Goal: Information Seeking & Learning: Learn about a topic

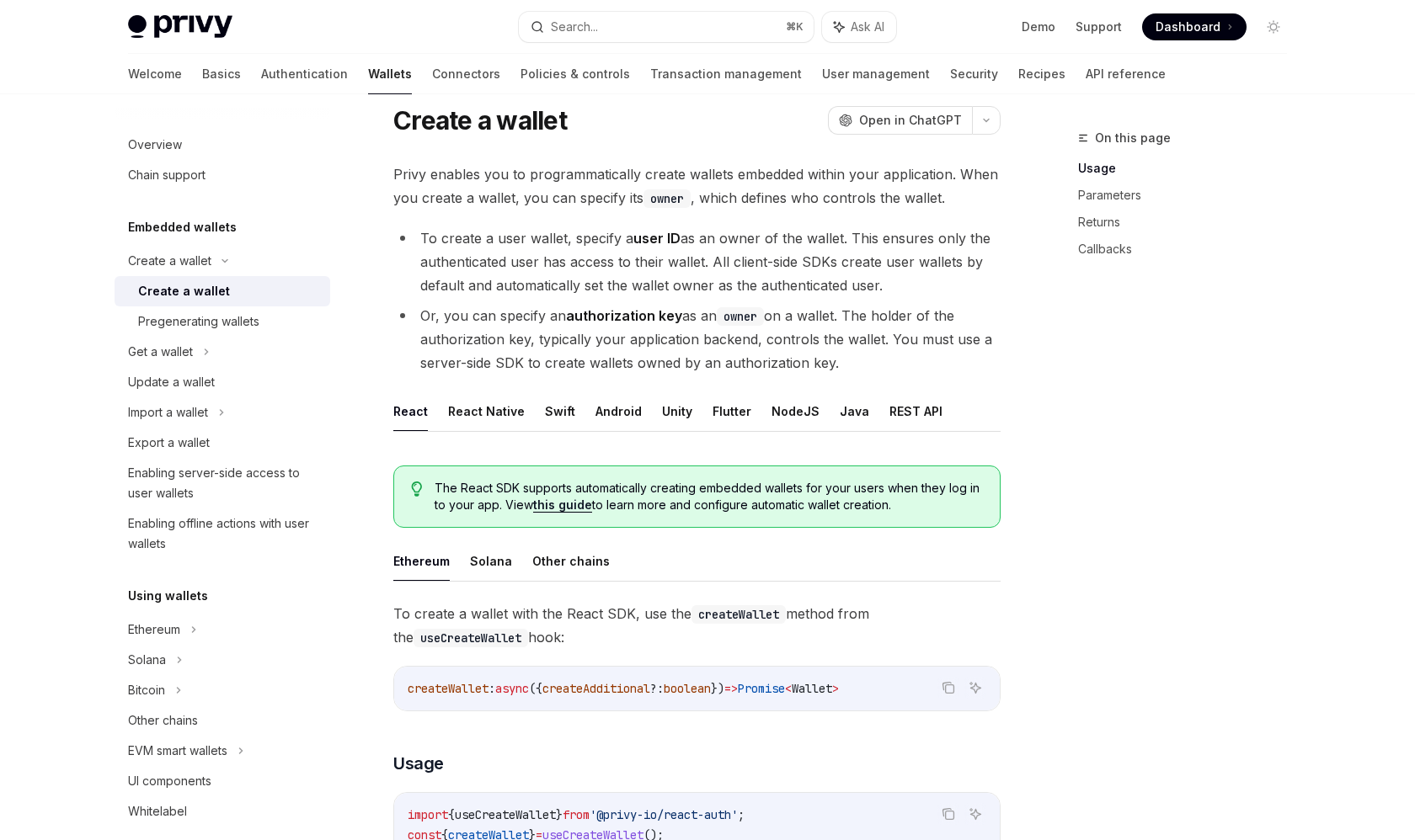
scroll to position [101, 0]
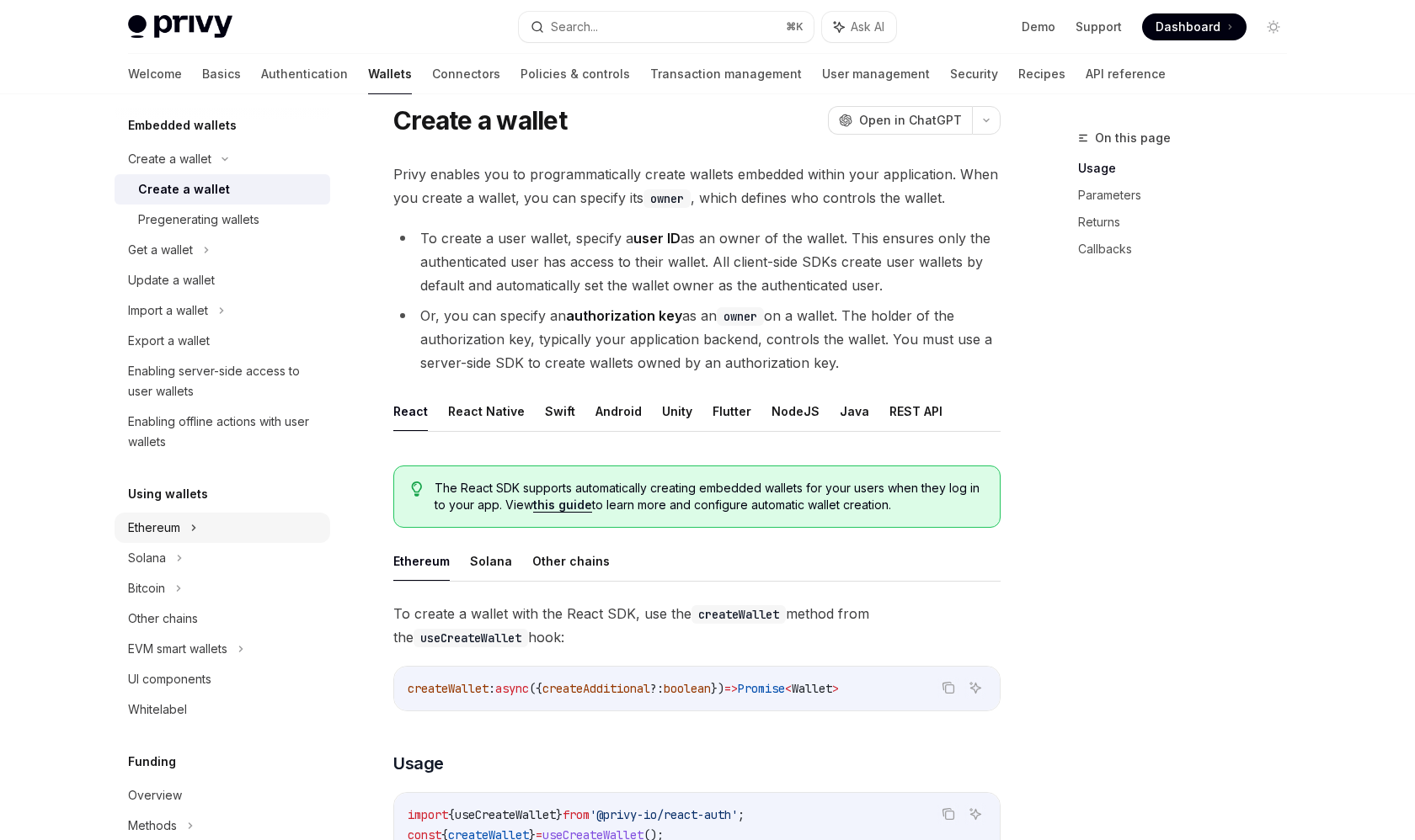
click at [168, 169] on div "Ethereum" at bounding box center [170, 159] width 84 height 20
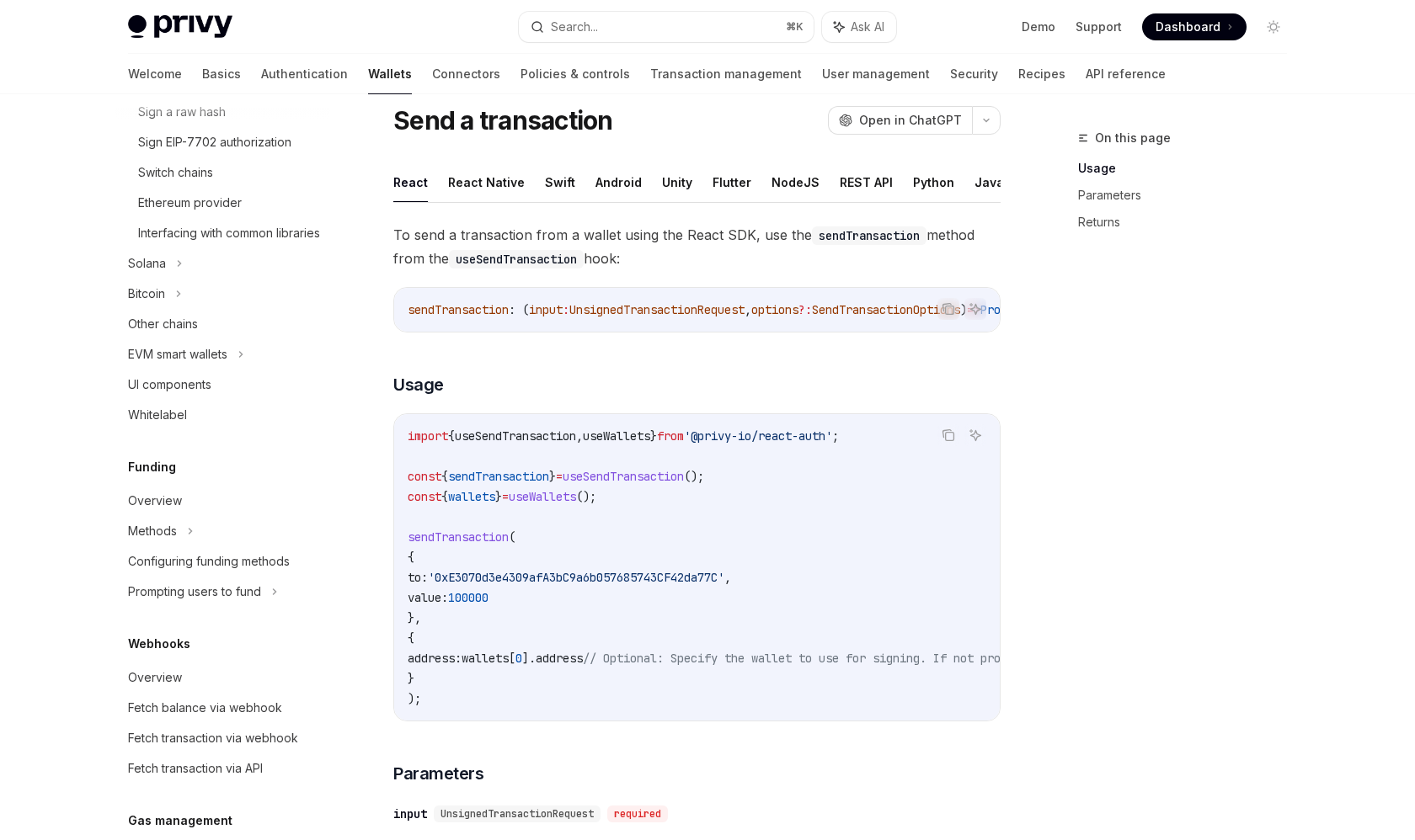
scroll to position [681, 0]
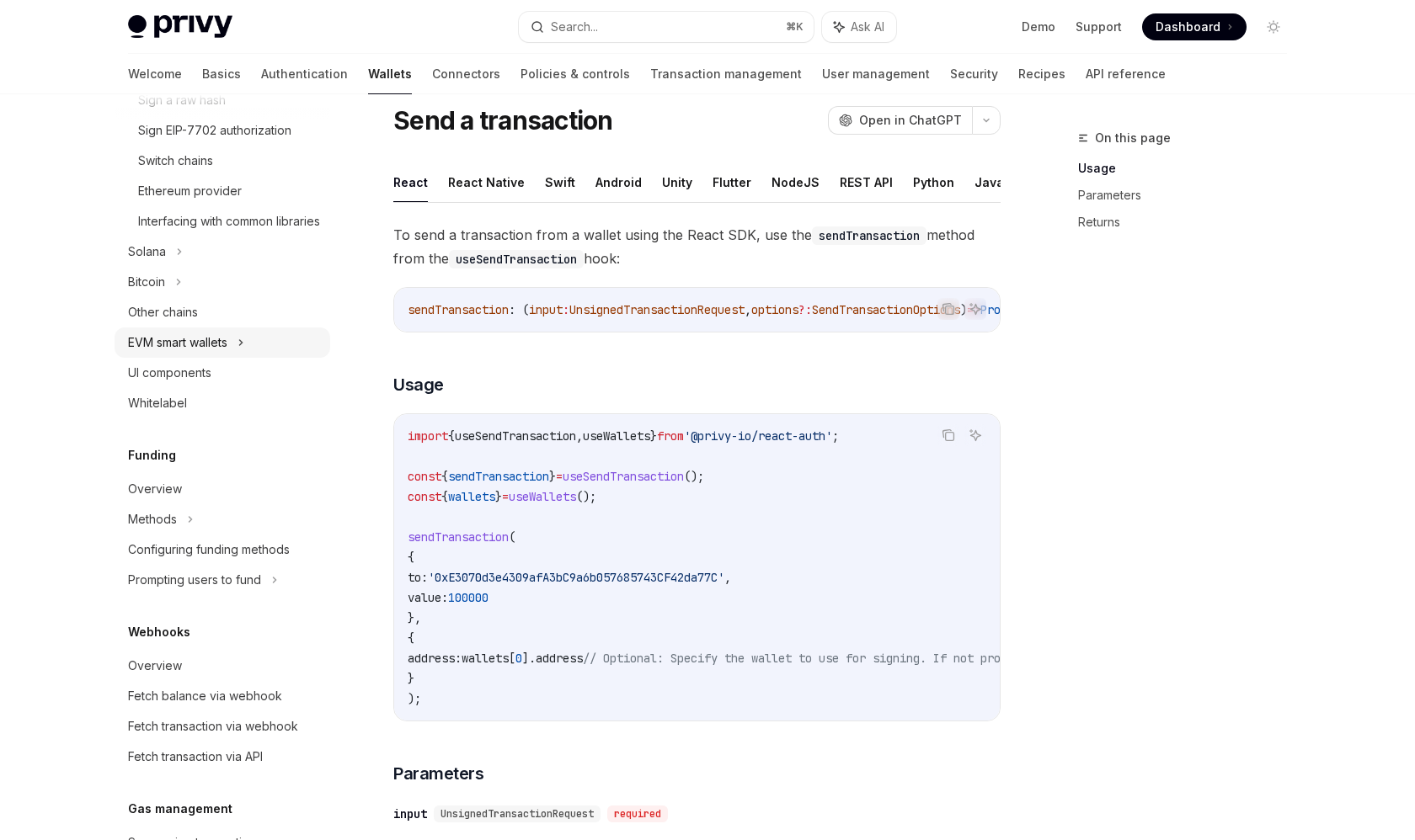
click at [182, 353] on div "EVM smart wallets" at bounding box center [177, 343] width 100 height 20
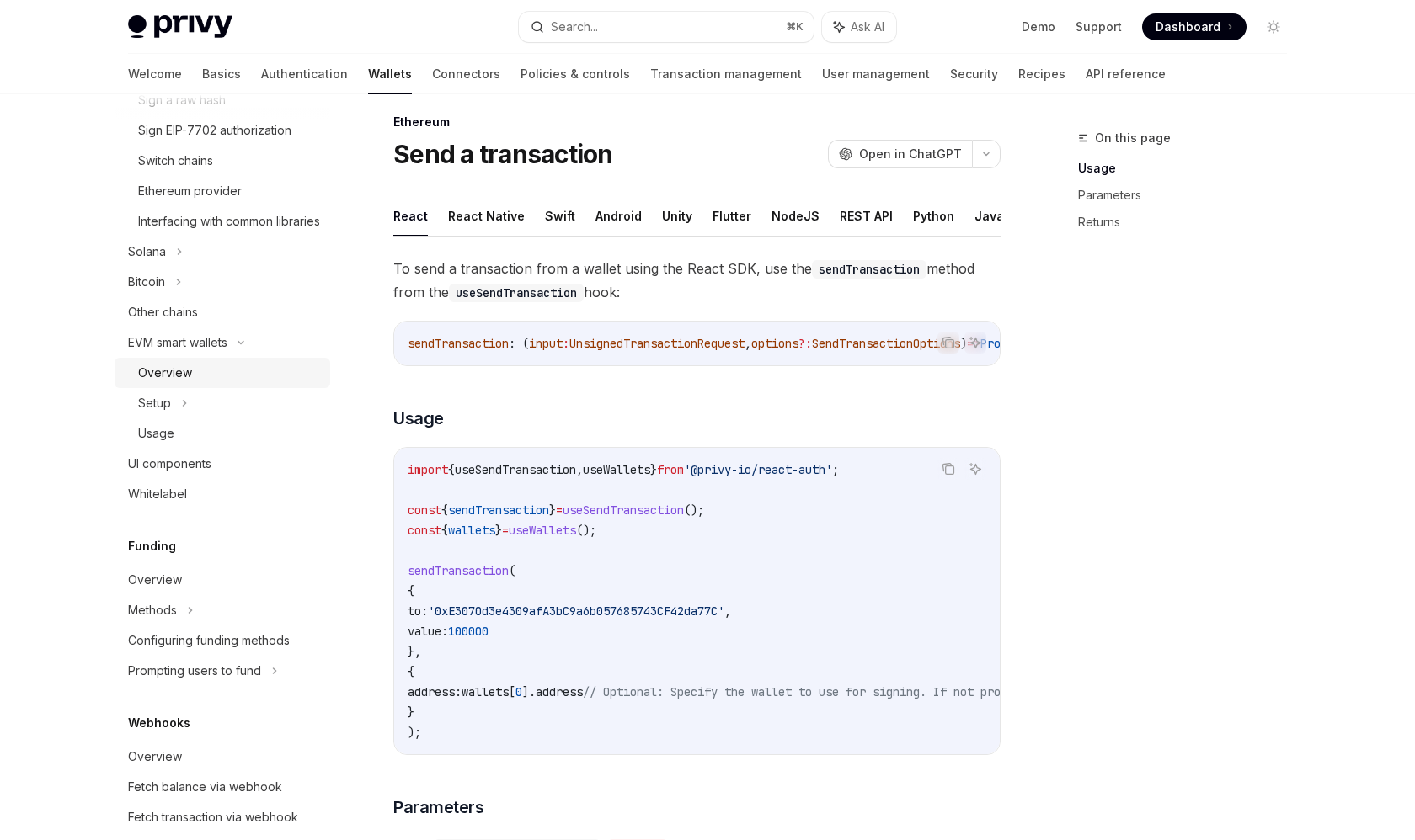
type textarea "*"
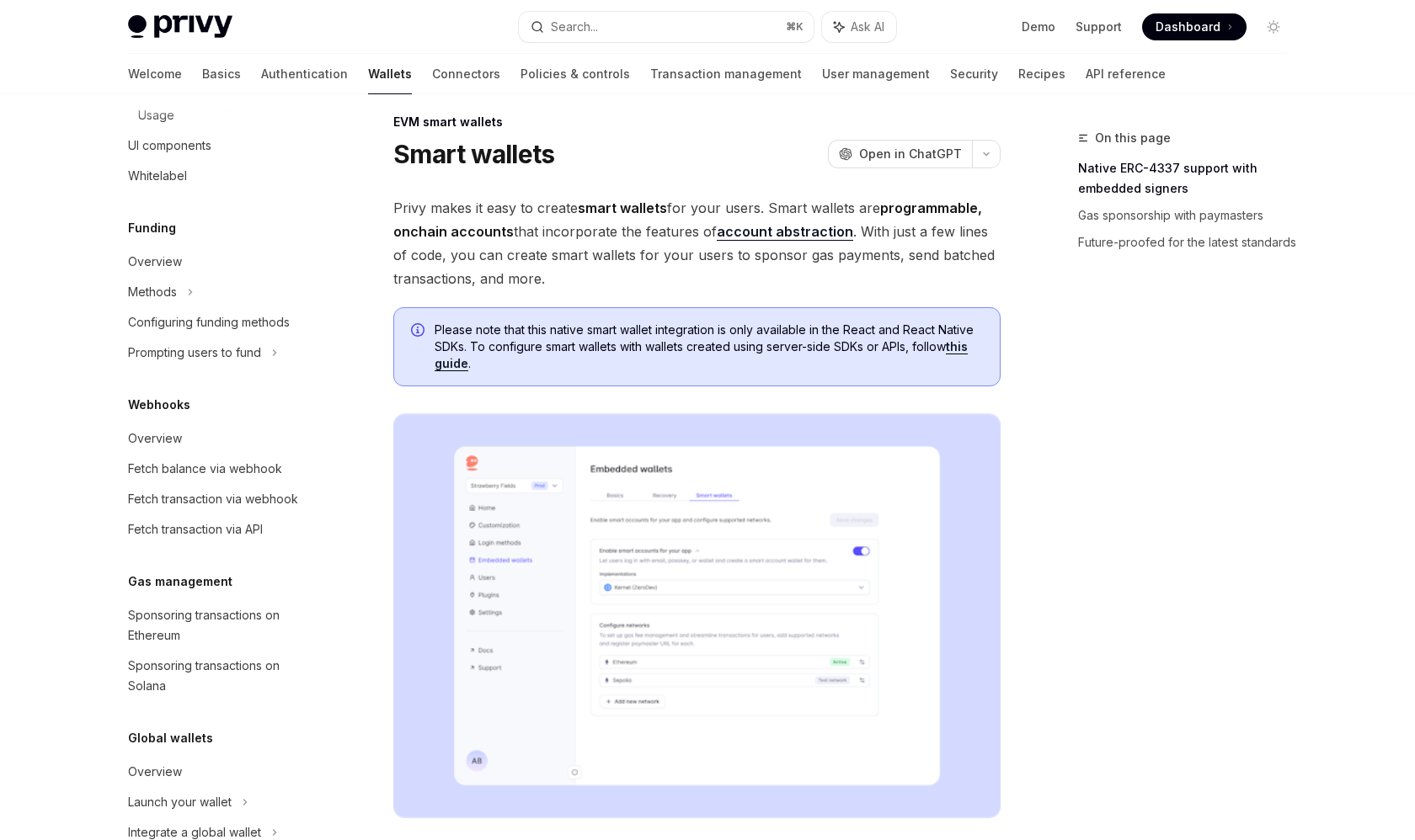
scroll to position [1061, 0]
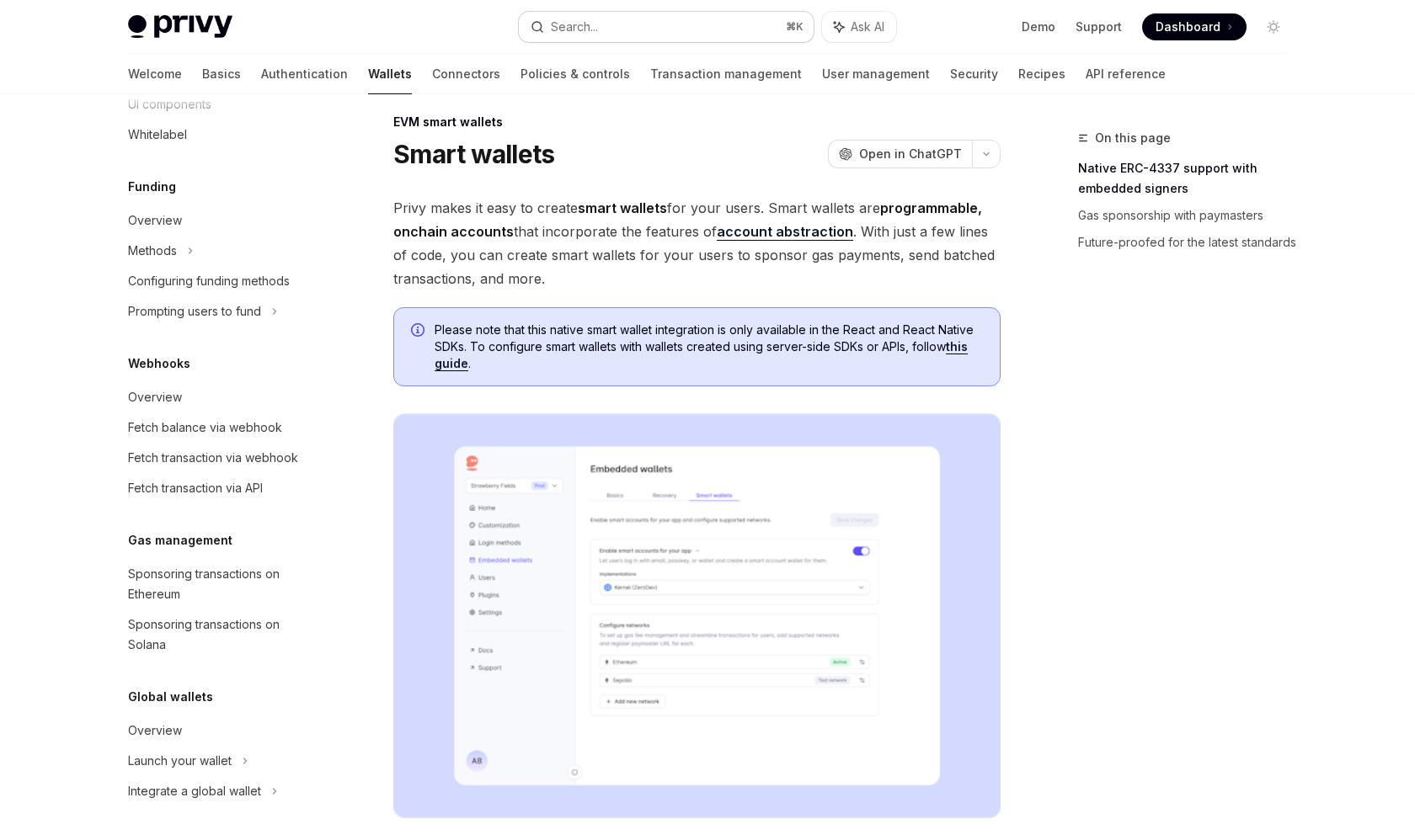
click at [600, 25] on button "Search... ⌘ K" at bounding box center [666, 27] width 295 height 31
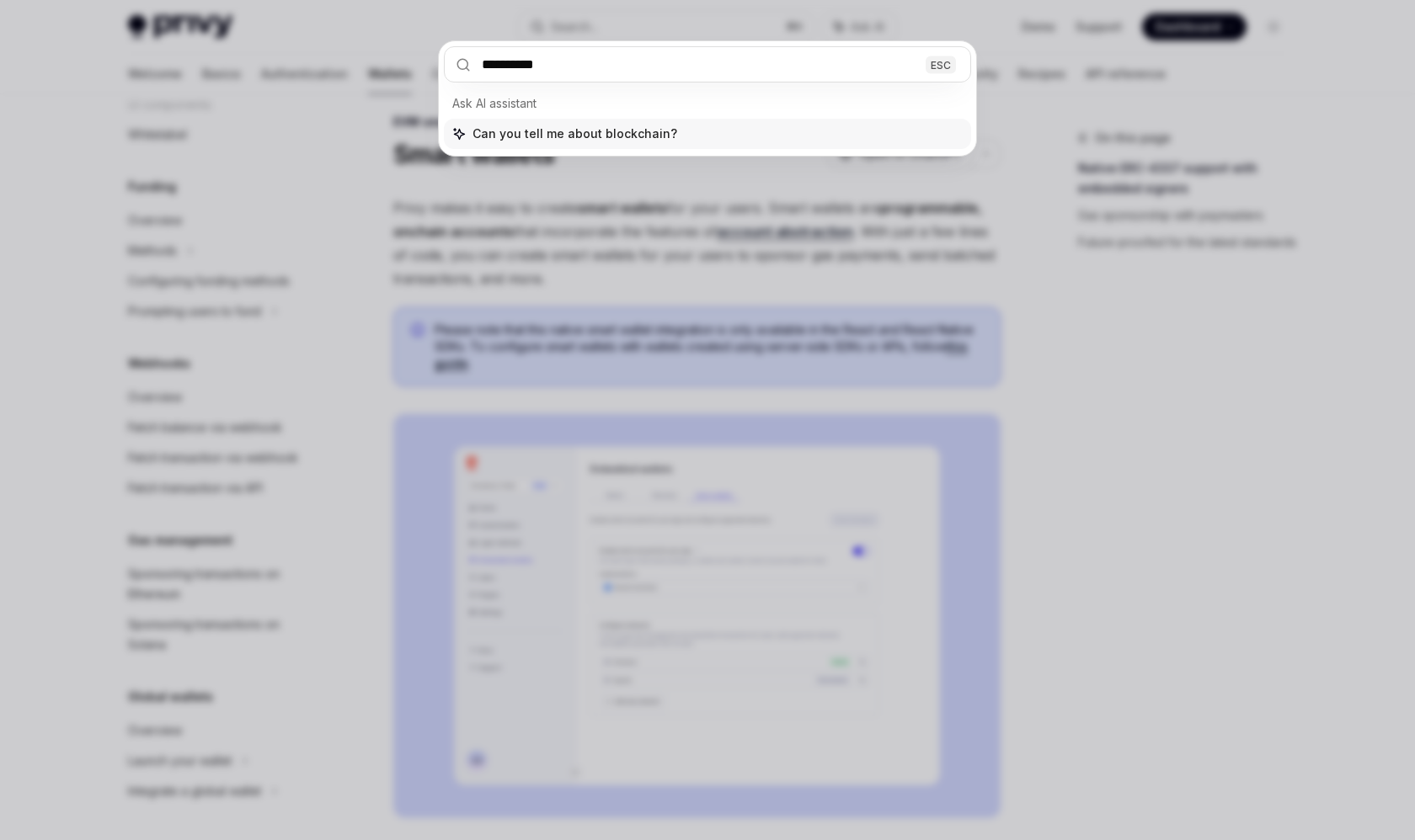
type input "**********"
type textarea "*"
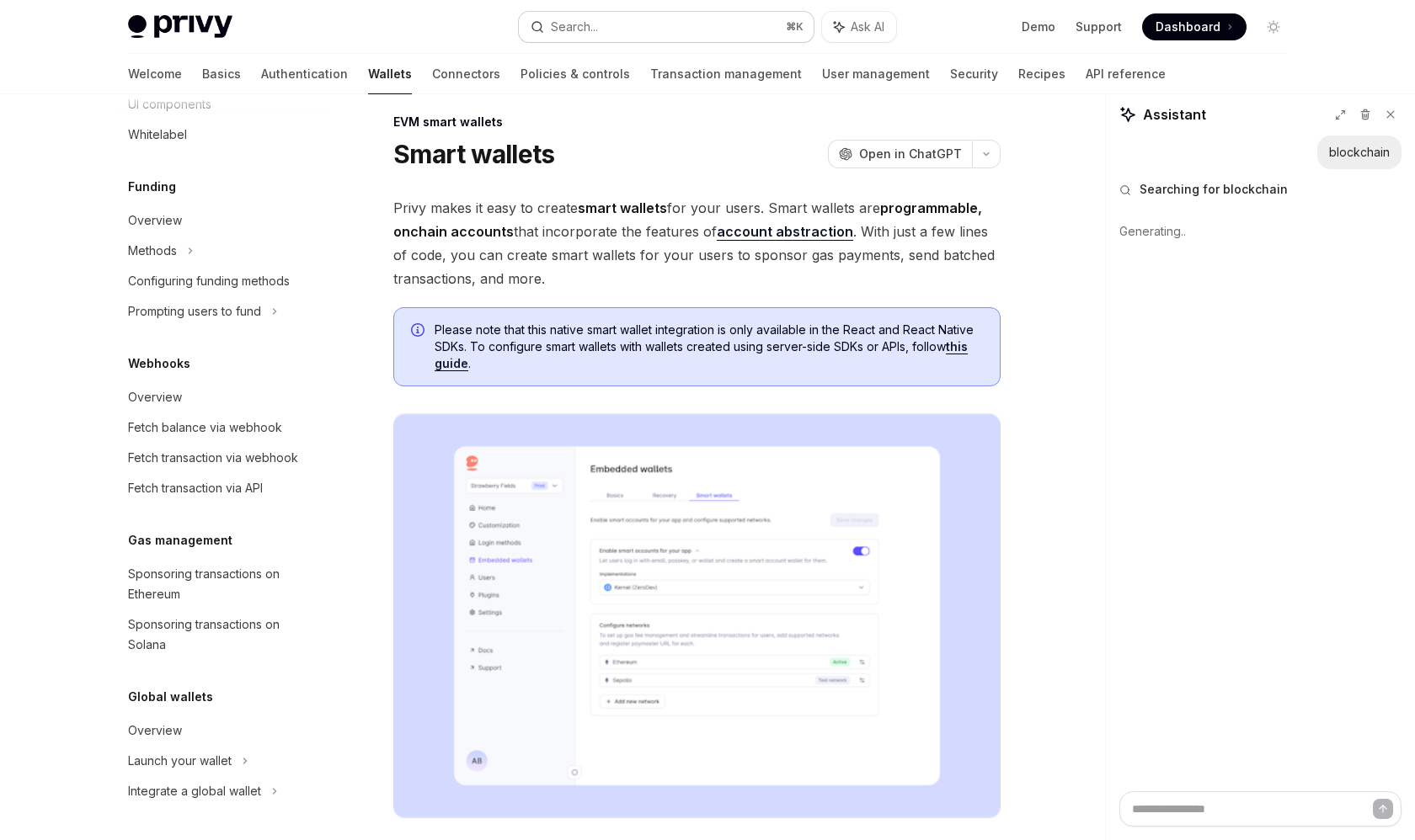
click at [720, 30] on button "Search... ⌘ K" at bounding box center [666, 27] width 295 height 31
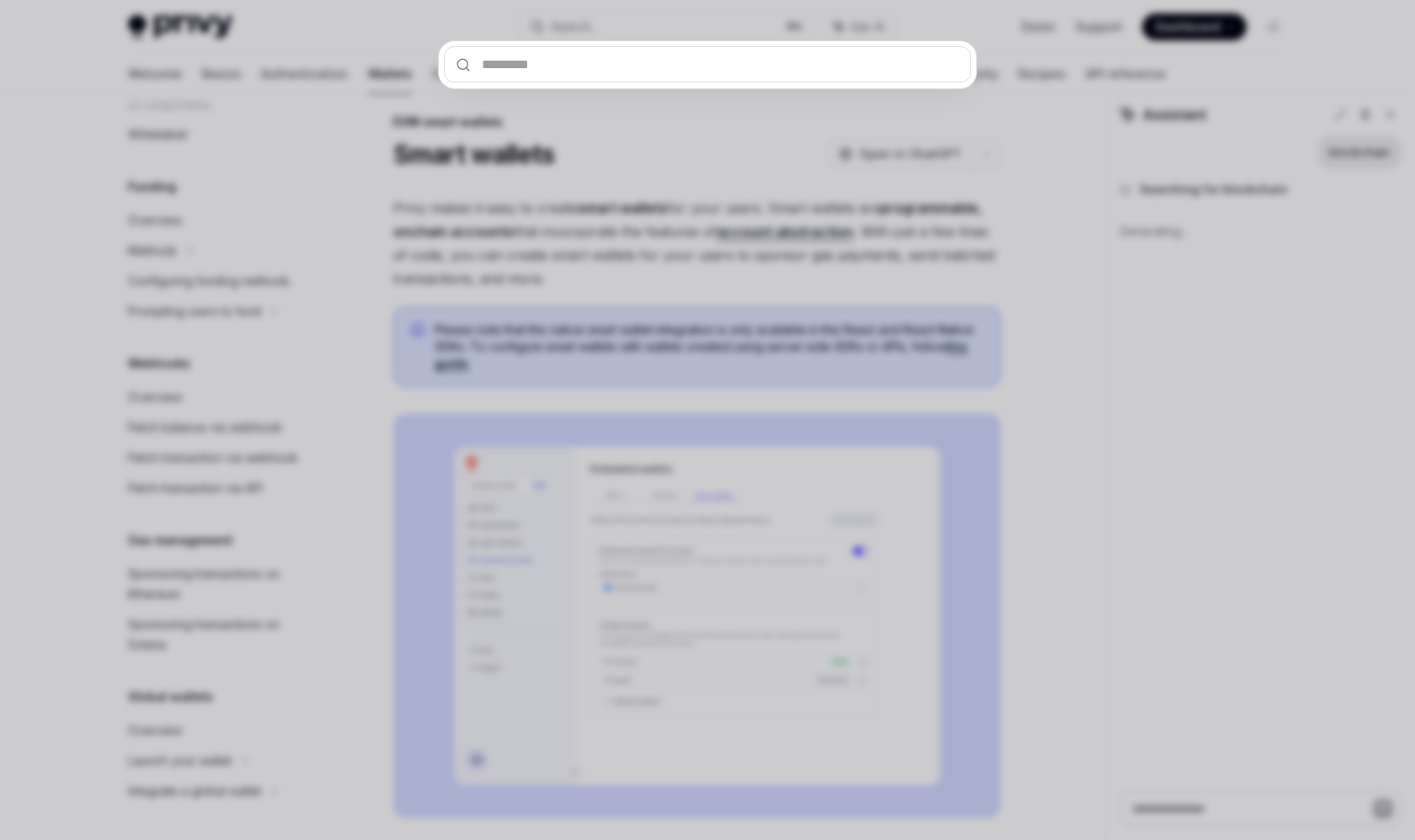
click at [343, 421] on div at bounding box center [707, 420] width 1415 height 840
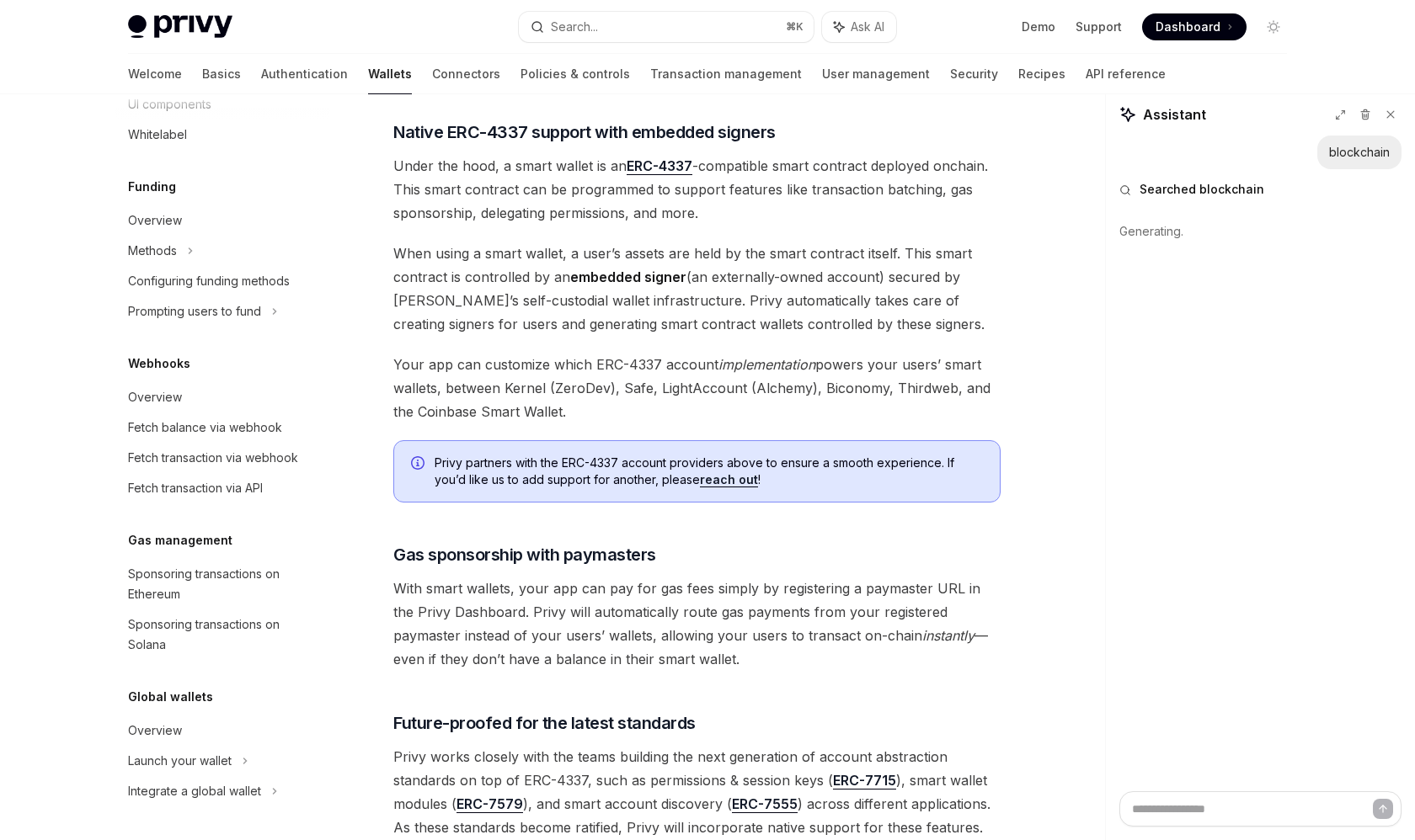
scroll to position [982, 0]
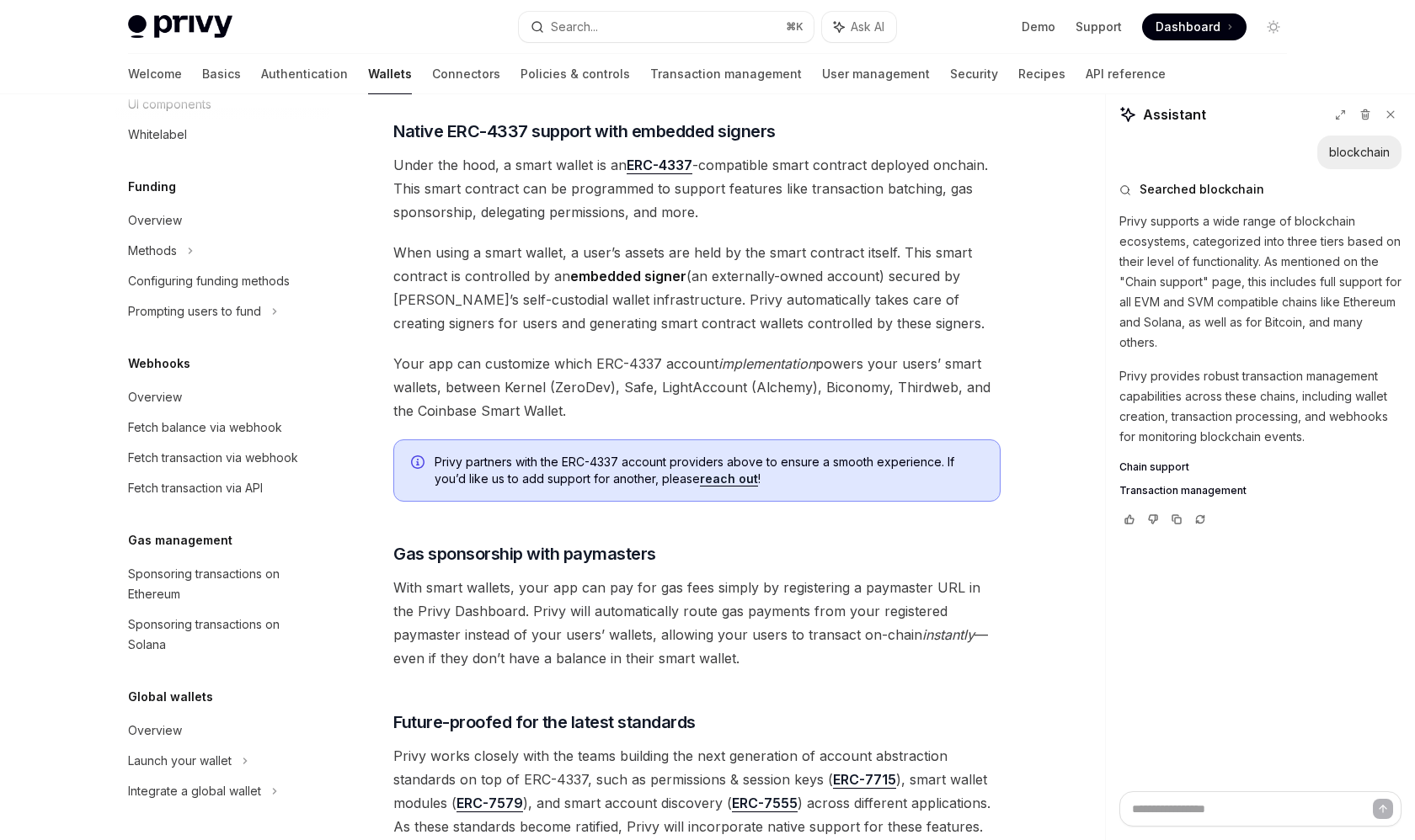
type textarea "*"
